Goal: Check status: Check status

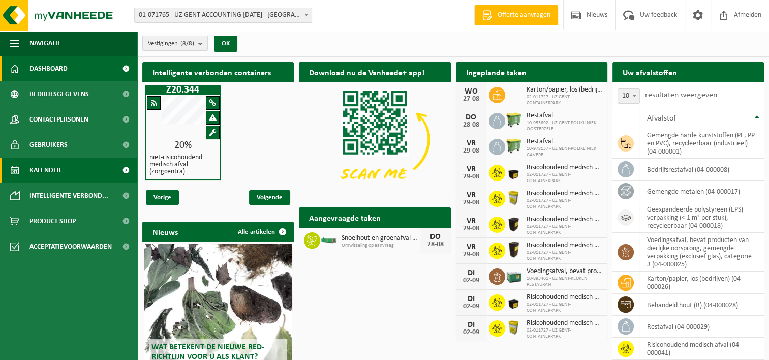
click at [50, 168] on span "Kalender" at bounding box center [45, 170] width 32 height 25
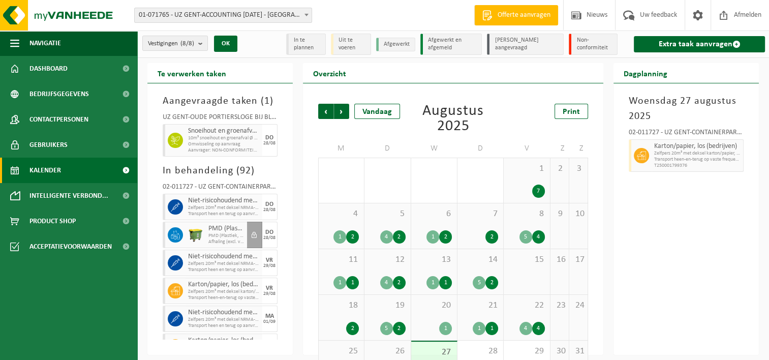
click at [344, 232] on div "1" at bounding box center [339, 236] width 13 height 13
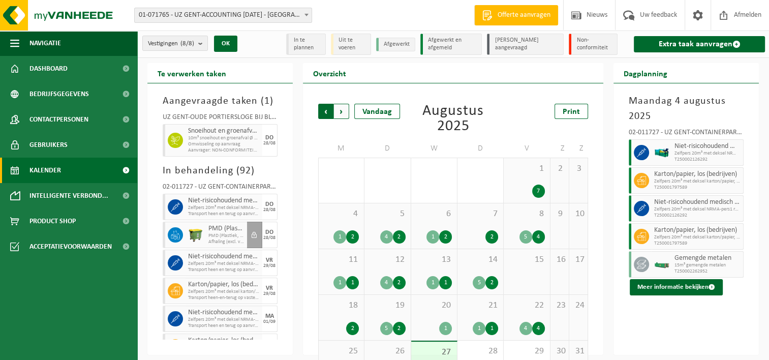
click at [341, 111] on span "Volgende" at bounding box center [341, 111] width 15 height 15
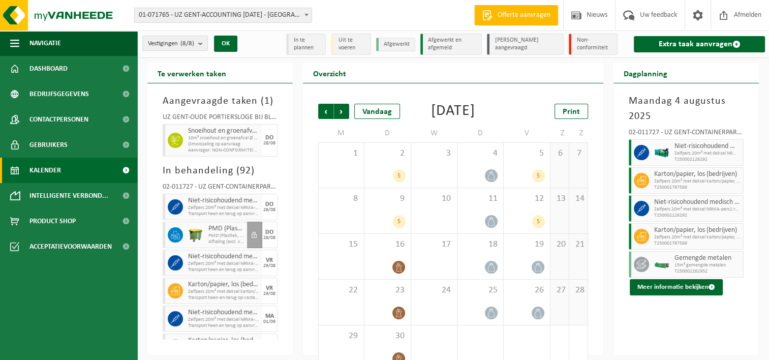
click at [341, 111] on span "Volgende" at bounding box center [341, 111] width 15 height 15
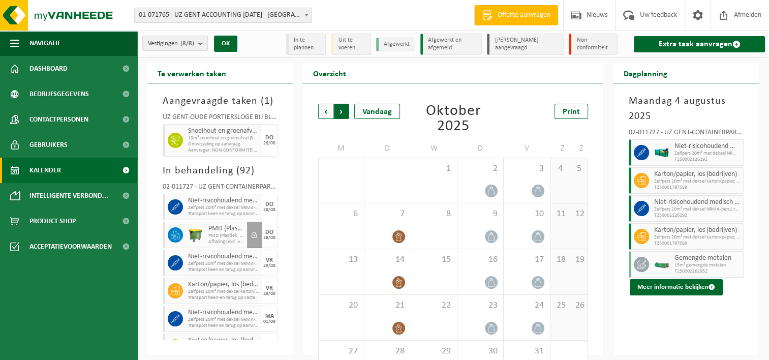
click at [322, 110] on span "Vorige" at bounding box center [325, 111] width 15 height 15
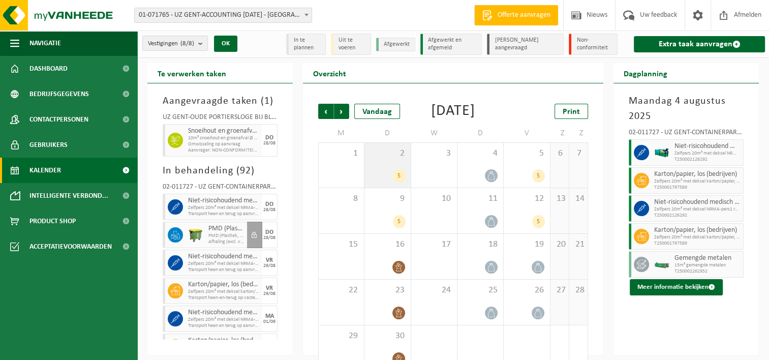
click at [389, 174] on div "2 5" at bounding box center [387, 165] width 46 height 45
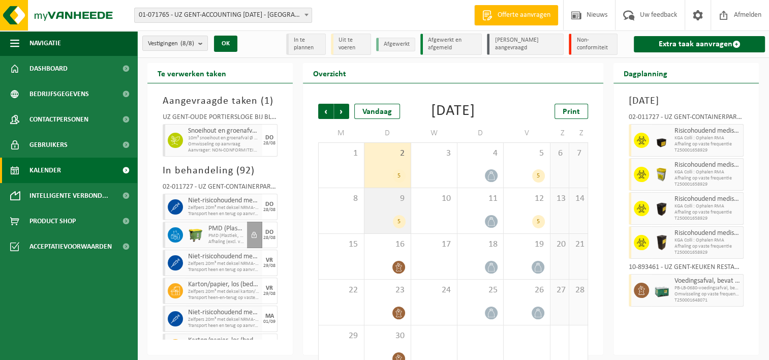
click at [399, 228] on div "5" at bounding box center [399, 221] width 13 height 13
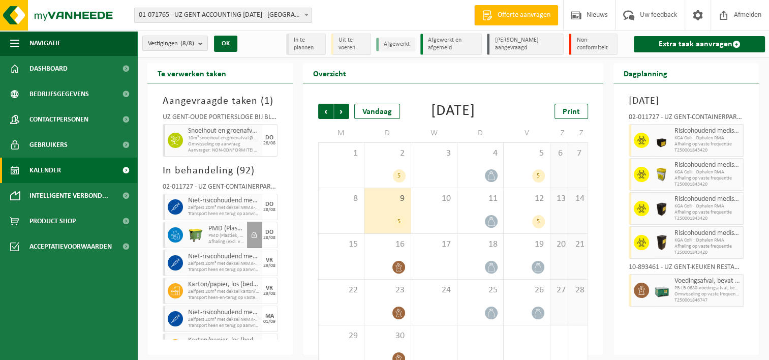
click at [399, 228] on div "5" at bounding box center [399, 221] width 13 height 13
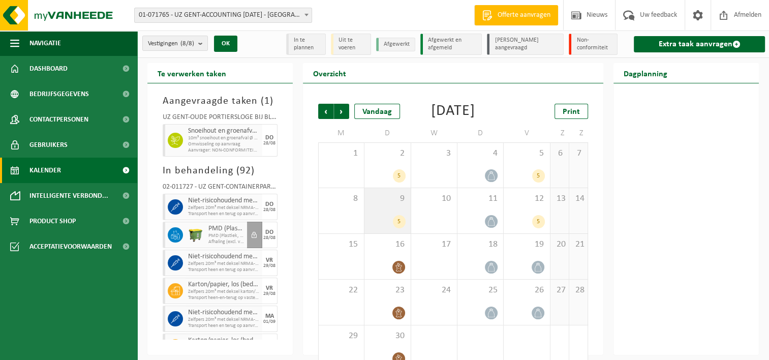
click at [399, 228] on div "5" at bounding box center [399, 221] width 13 height 13
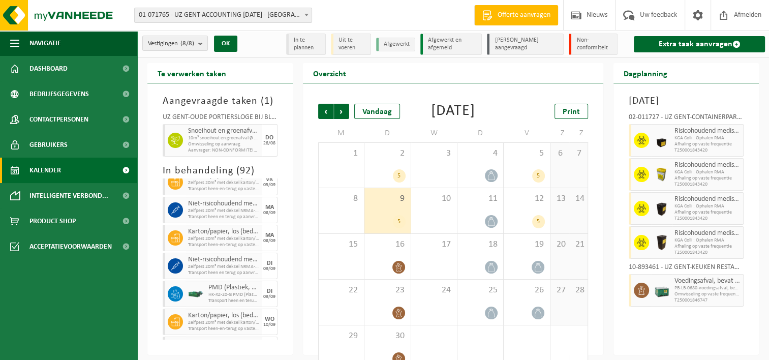
scroll to position [346, 0]
